Goal: Transaction & Acquisition: Purchase product/service

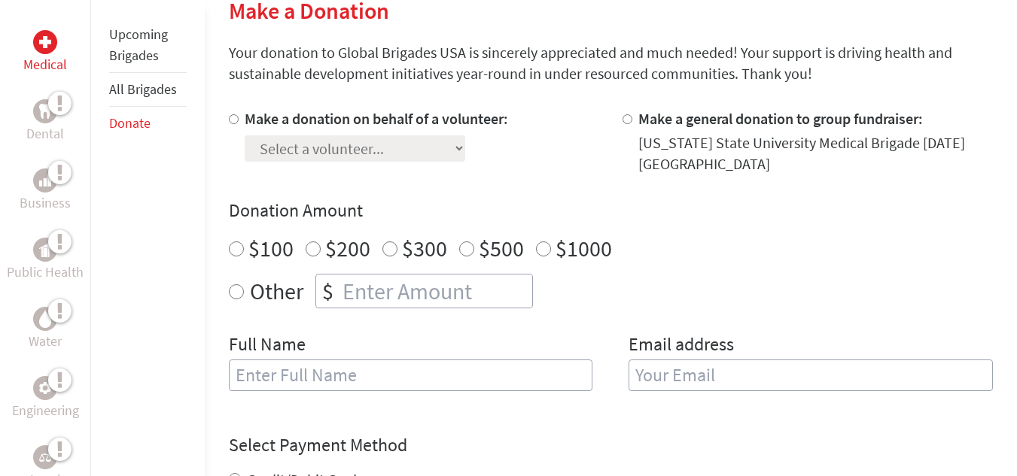
scroll to position [379, 0]
radio input "true"
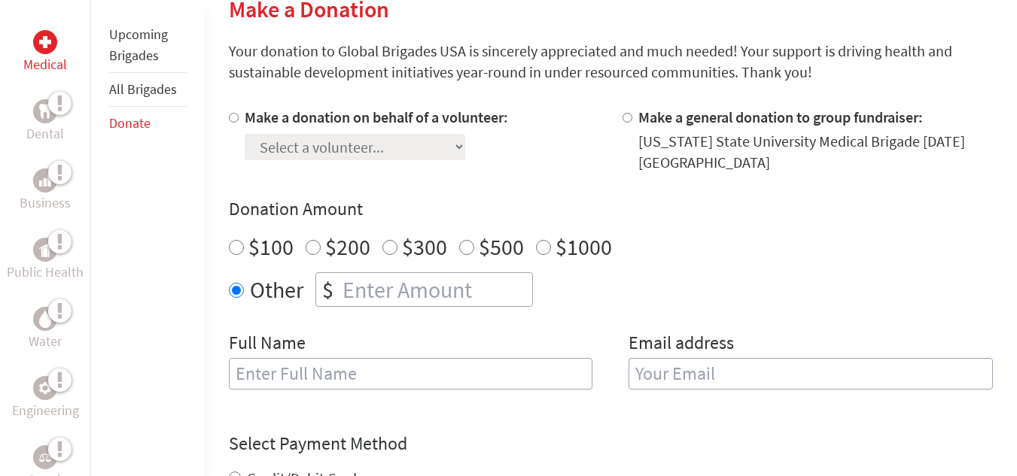
click at [367, 302] on input "number" at bounding box center [435, 289] width 193 height 33
type input "250"
click at [332, 376] on input "text" at bounding box center [411, 374] width 364 height 32
type input "Max"
type input "Z"
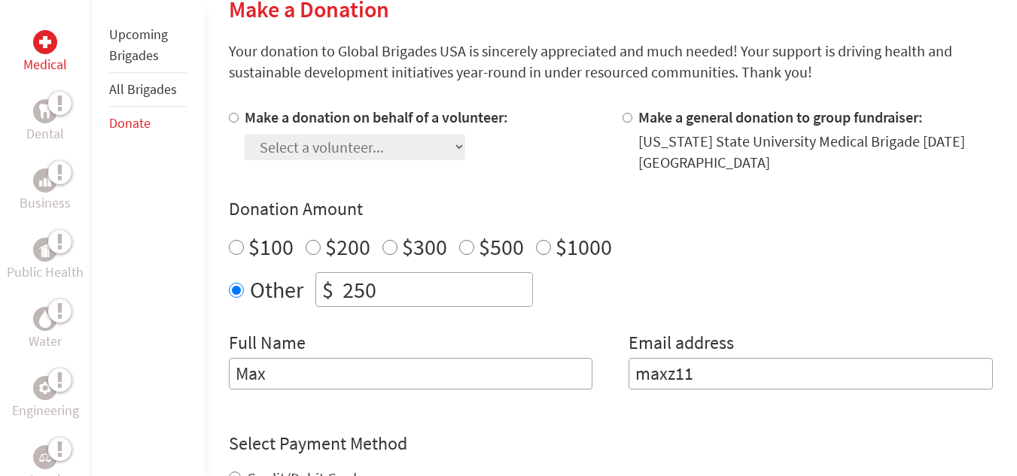
type input "[EMAIL_ADDRESS][DOMAIN_NAME]"
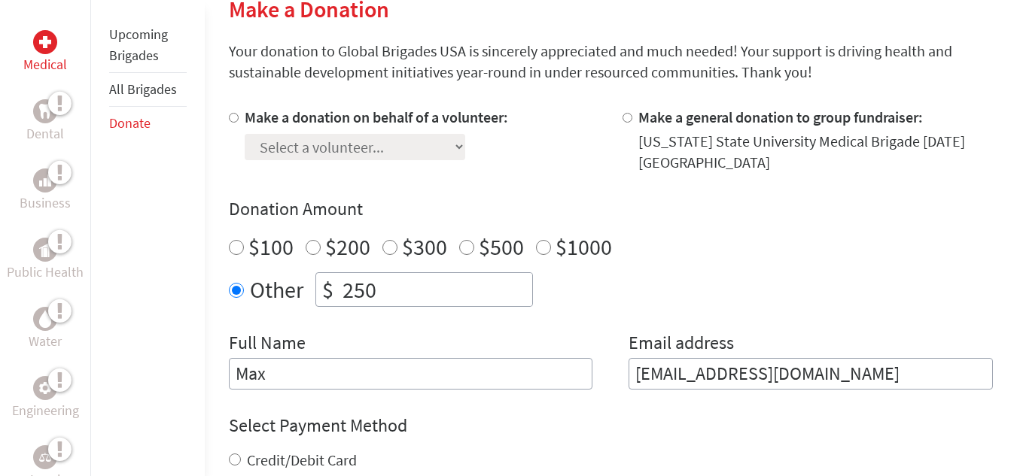
click at [466, 380] on input "Max" at bounding box center [411, 374] width 364 height 32
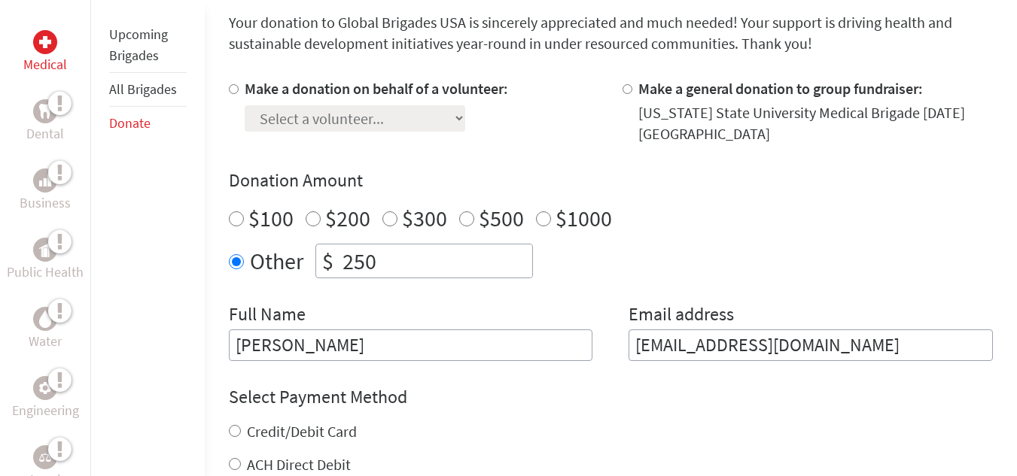
scroll to position [409, 0]
type input "[PERSON_NAME]"
click at [293, 95] on label "Make a donation on behalf of a volunteer:" at bounding box center [376, 87] width 263 height 19
click at [239, 93] on input "Make a donation on behalf of a volunteer:" at bounding box center [234, 88] width 10 height 10
radio input "true"
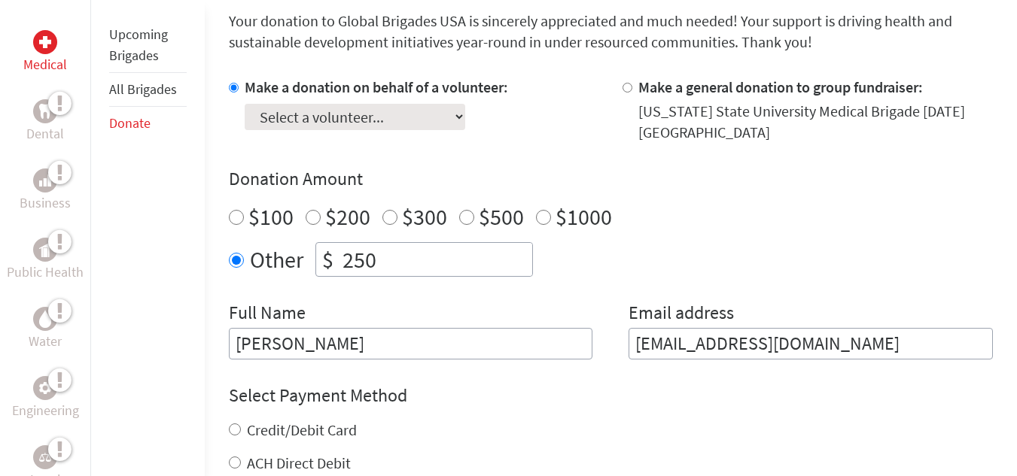
click at [234, 87] on input "Make a donation on behalf of a volunteer:" at bounding box center [234, 88] width 10 height 10
click at [285, 111] on select "Select a volunteer... [PERSON_NAME] [PERSON_NAME] [PERSON_NAME] [PERSON_NAME] […" at bounding box center [355, 117] width 220 height 26
select select "F1D9DB90-64E4-11EF-BF8B-42010A8A0043"
click at [245, 104] on select "Select a volunteer... [PERSON_NAME] [PERSON_NAME] [PERSON_NAME] [PERSON_NAME] […" at bounding box center [355, 117] width 220 height 26
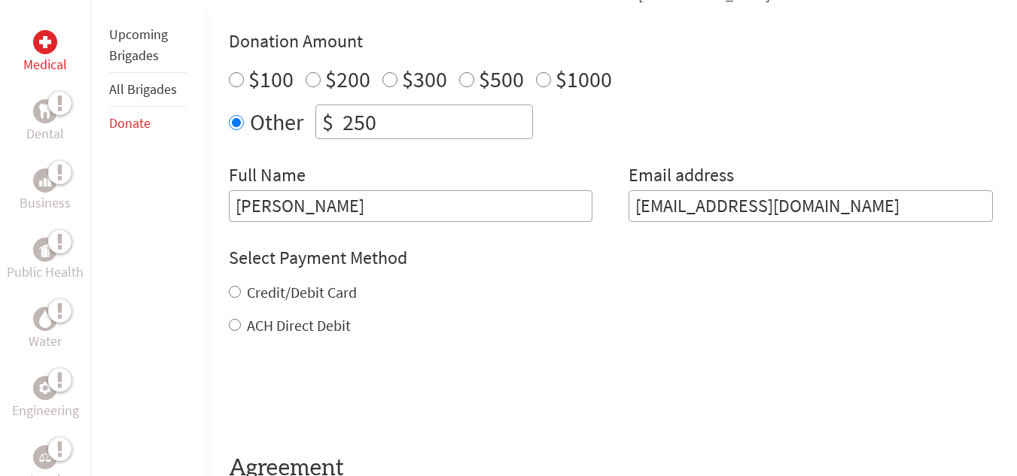
scroll to position [562, 0]
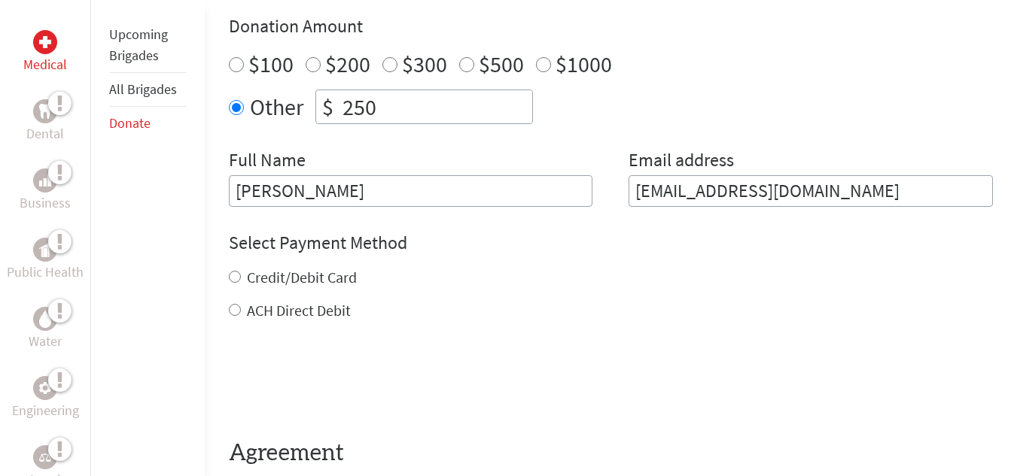
click at [322, 269] on label "Credit/Debit Card" at bounding box center [302, 277] width 110 height 19
click at [241, 271] on input "Credit/Debit Card" at bounding box center [235, 277] width 12 height 12
radio input "true"
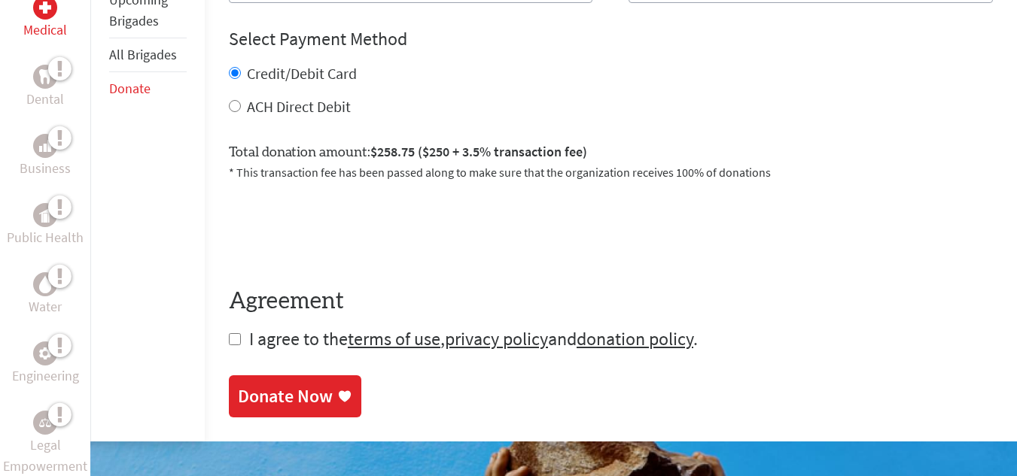
scroll to position [789, 0]
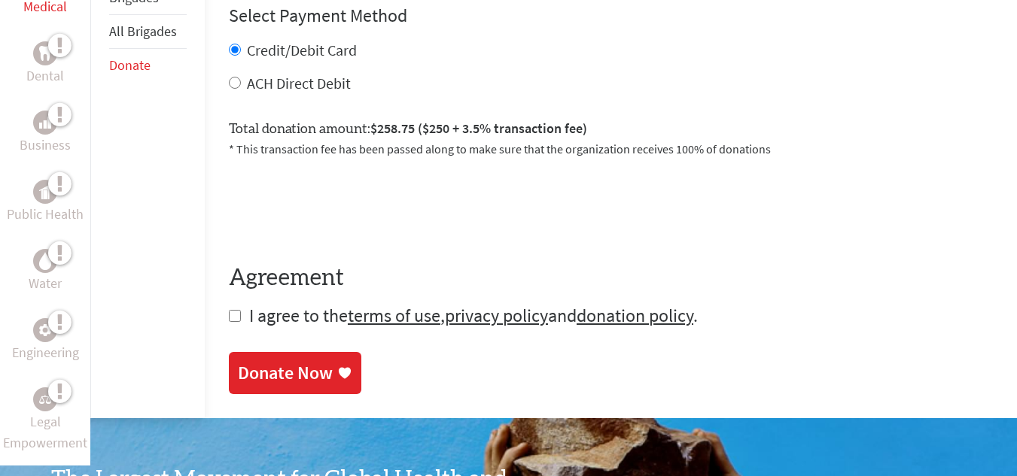
click at [245, 313] on form "Make a donation on behalf of a volunteer: Select a volunteer... [PERSON_NAME] […" at bounding box center [611, 12] width 764 height 631
click at [237, 315] on input "checkbox" at bounding box center [235, 316] width 12 height 12
checkbox input "true"
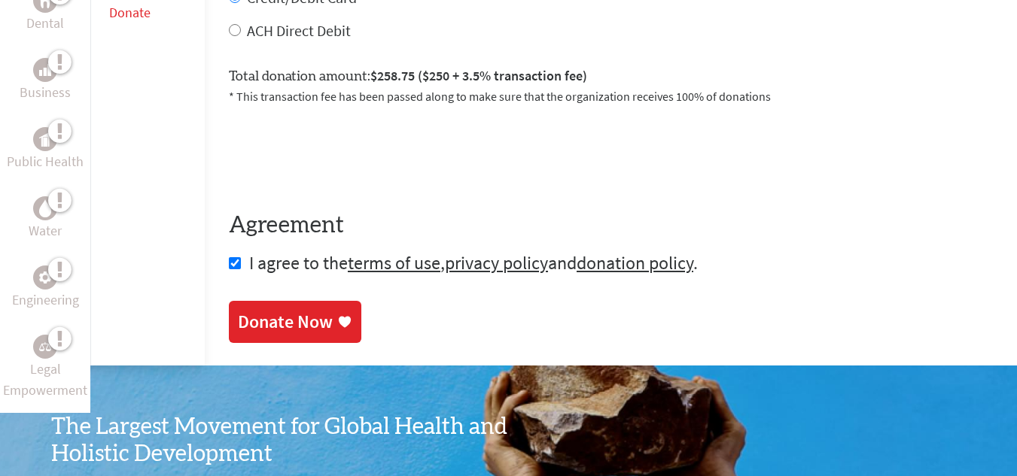
scroll to position [848, 0]
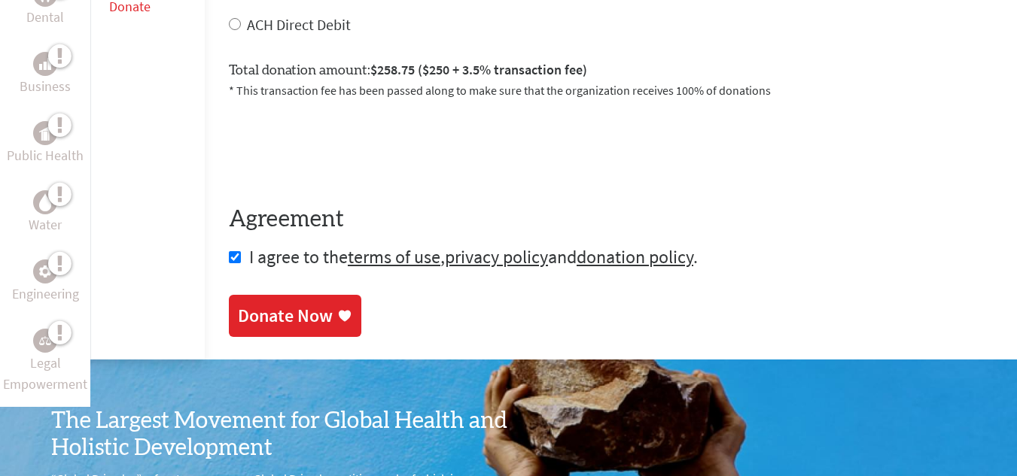
click at [309, 318] on div "Donate Now" at bounding box center [285, 316] width 95 height 24
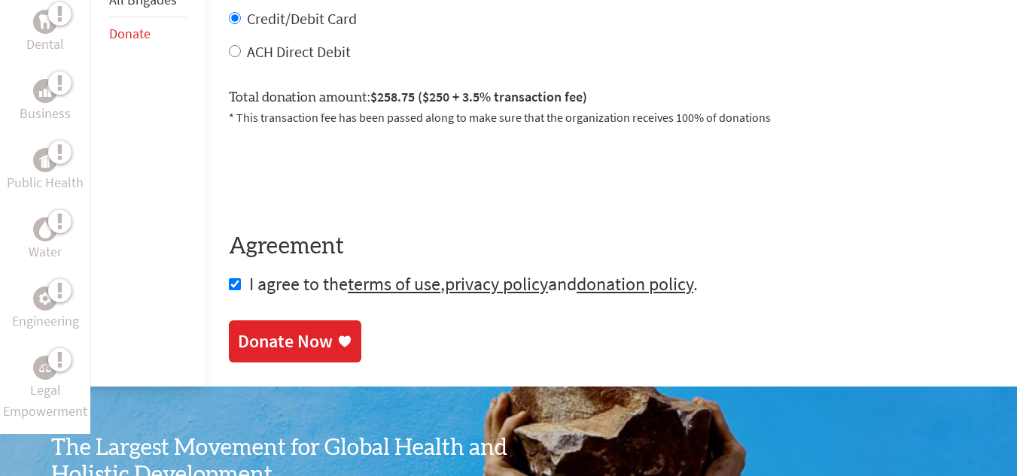
scroll to position [822, 0]
